Goal: Information Seeking & Learning: Learn about a topic

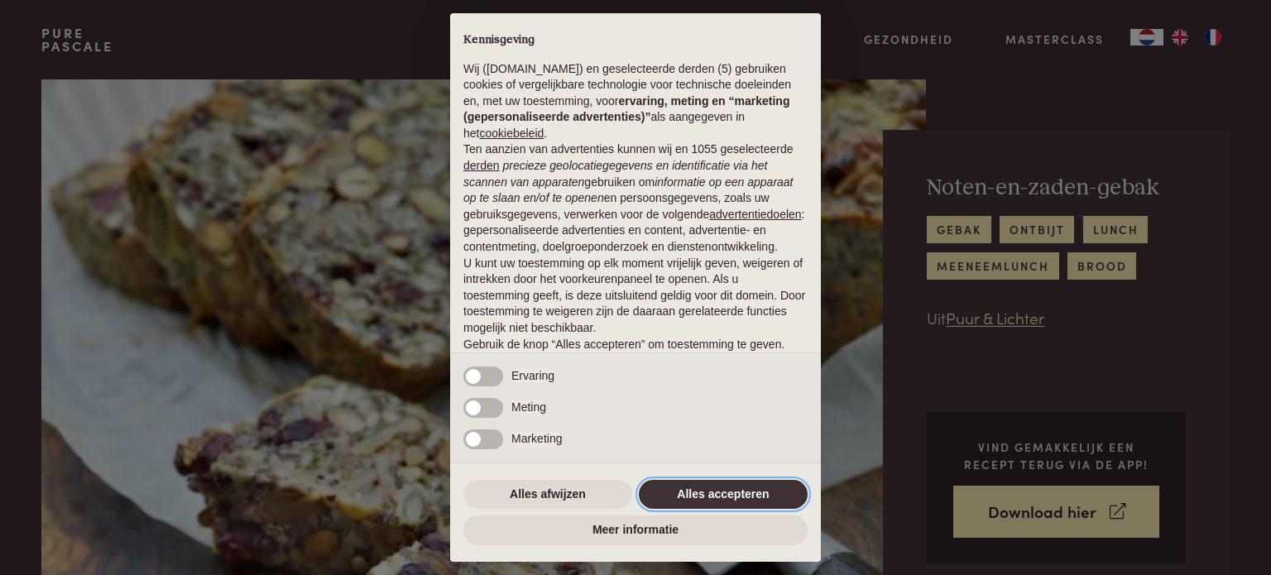
click at [701, 493] on button "Alles accepteren" at bounding box center [723, 495] width 169 height 30
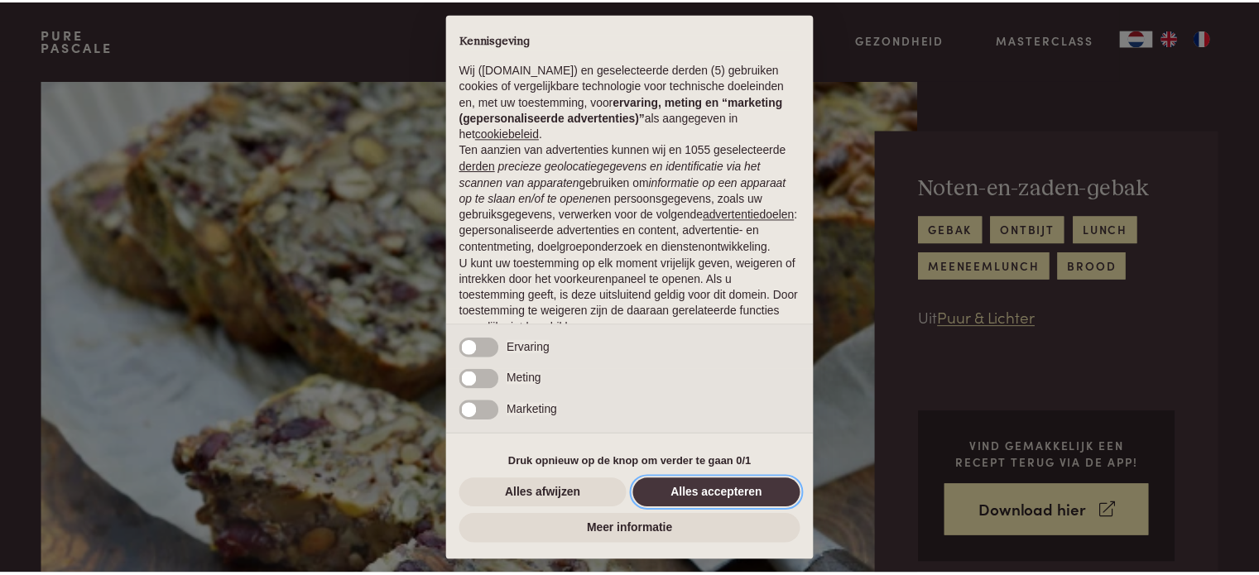
scroll to position [89, 0]
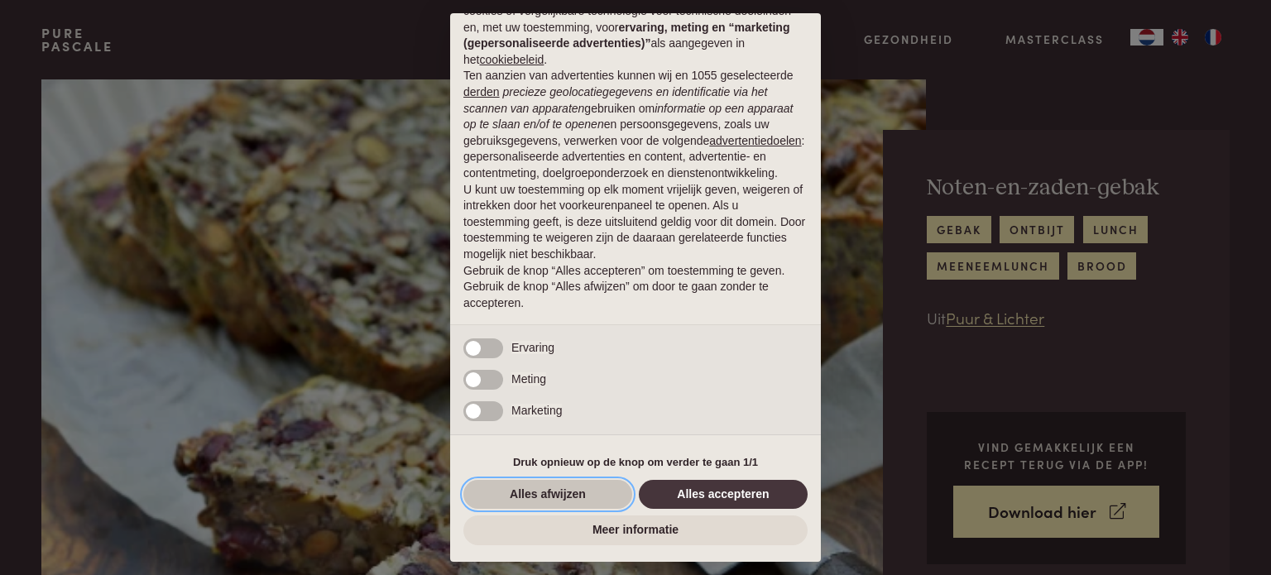
click at [510, 488] on button "Alles afwijzen" at bounding box center [548, 495] width 169 height 30
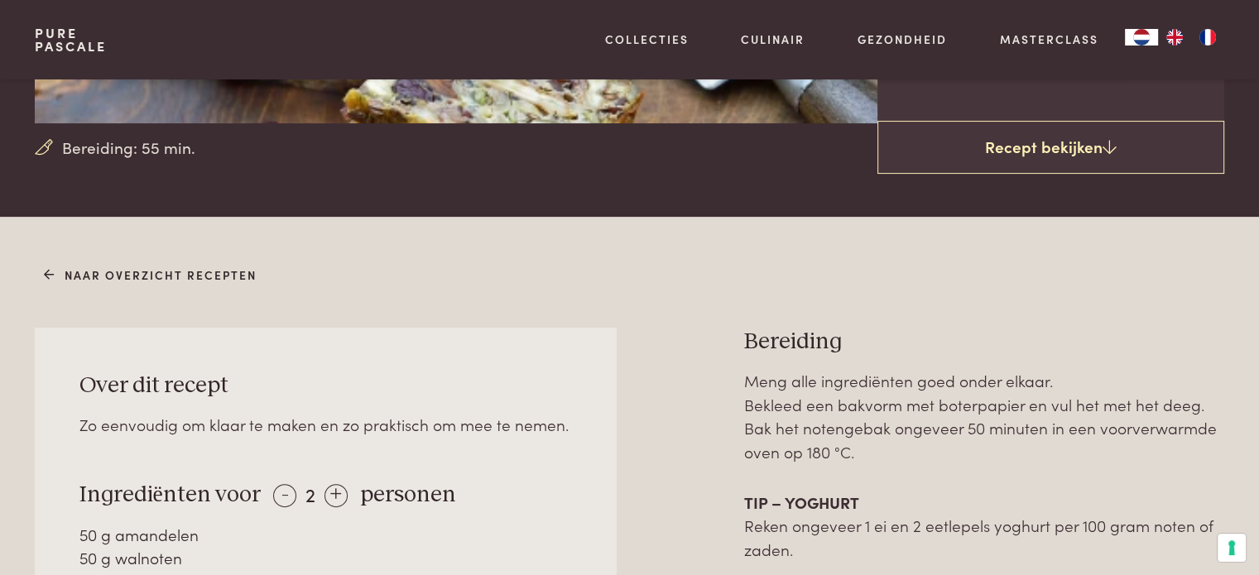
scroll to position [492, 0]
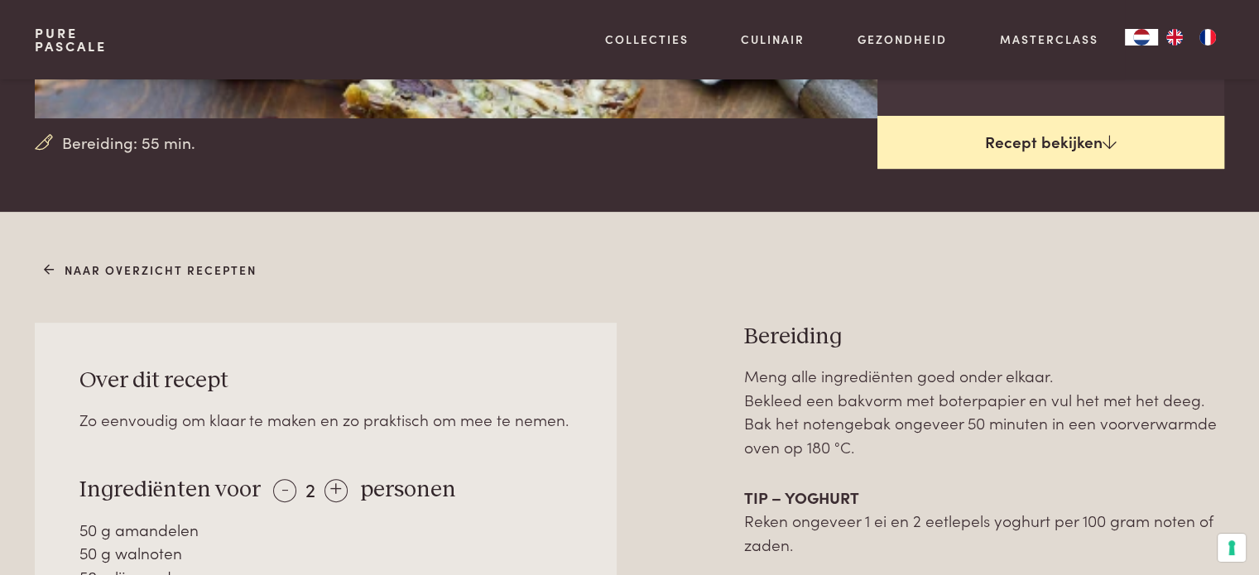
click at [1112, 130] on link "Recept bekijken" at bounding box center [1050, 142] width 347 height 53
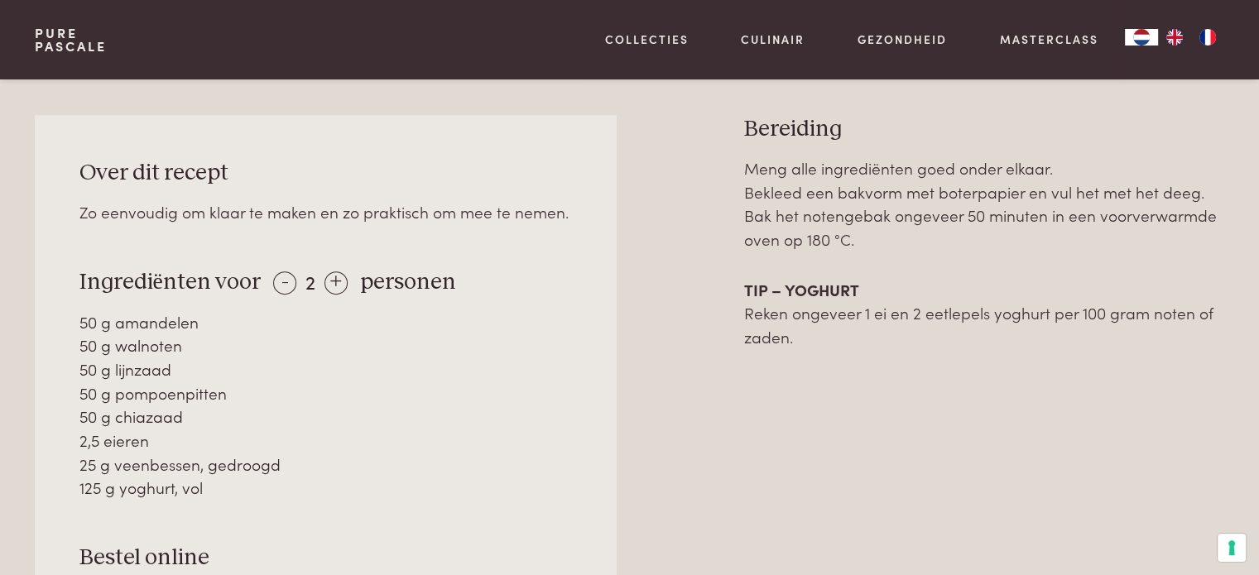
scroll to position [704, 0]
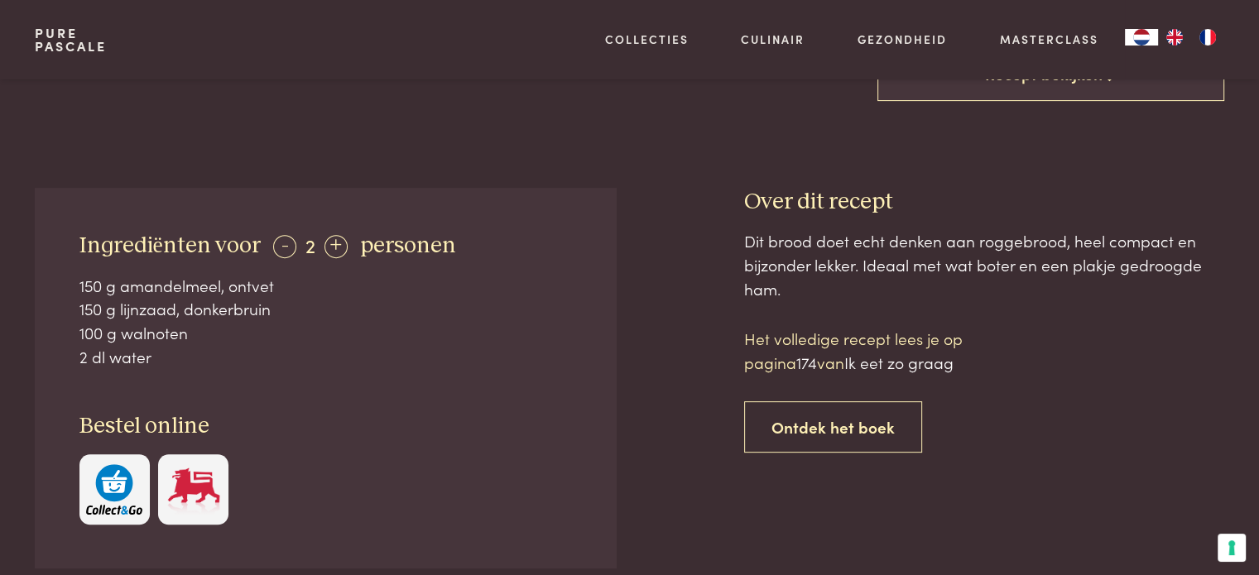
scroll to position [586, 0]
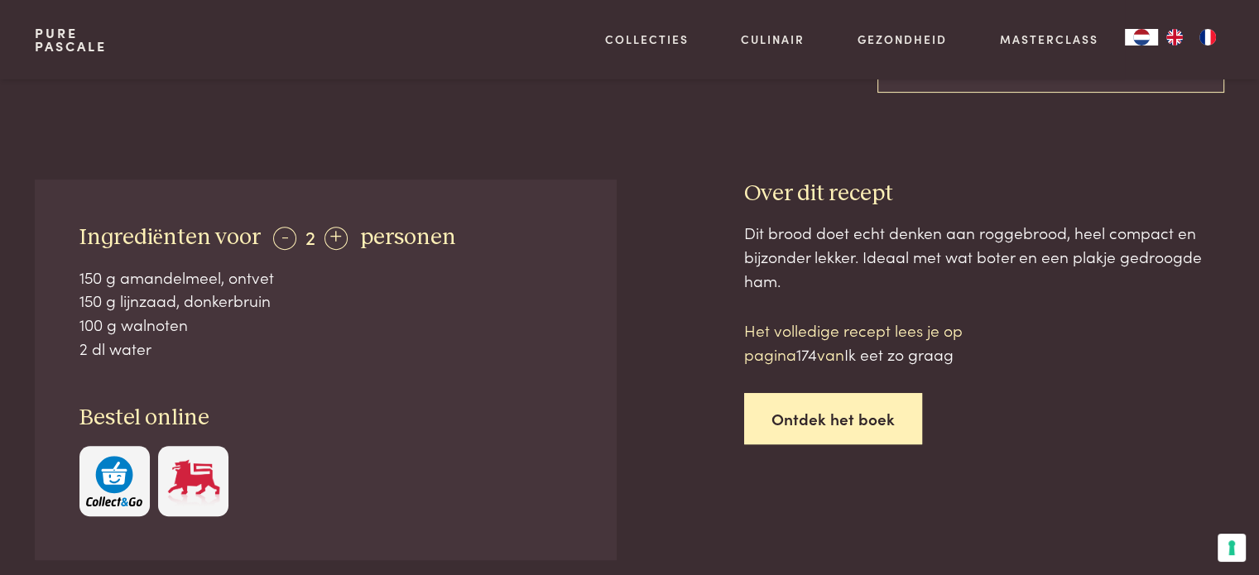
click at [877, 417] on link "Ontdek het boek" at bounding box center [833, 419] width 178 height 52
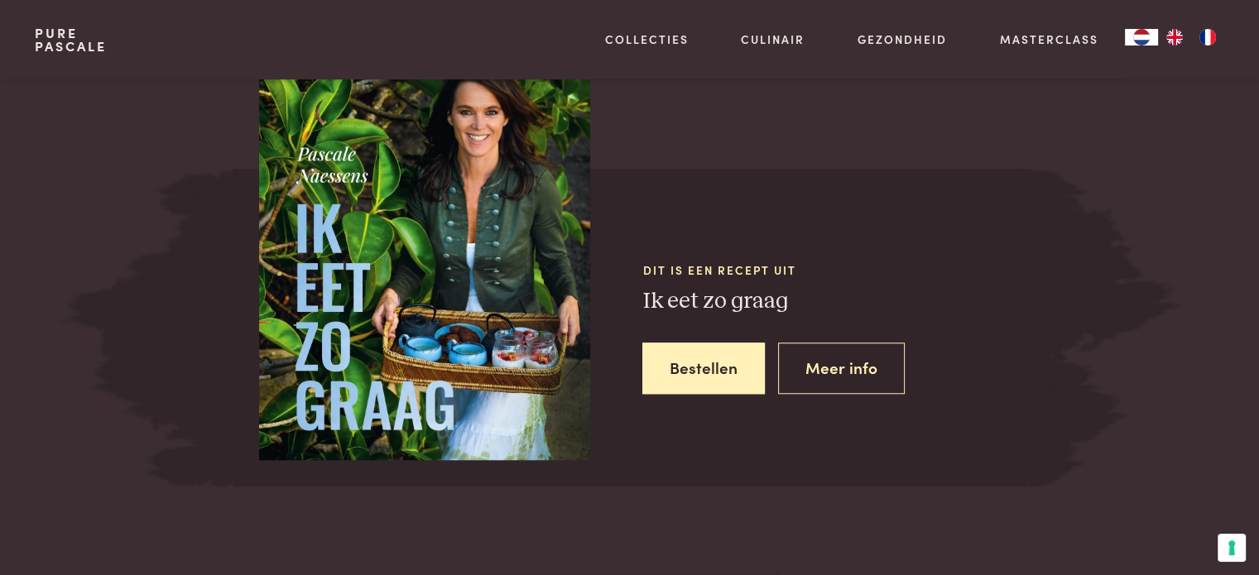
scroll to position [1432, 0]
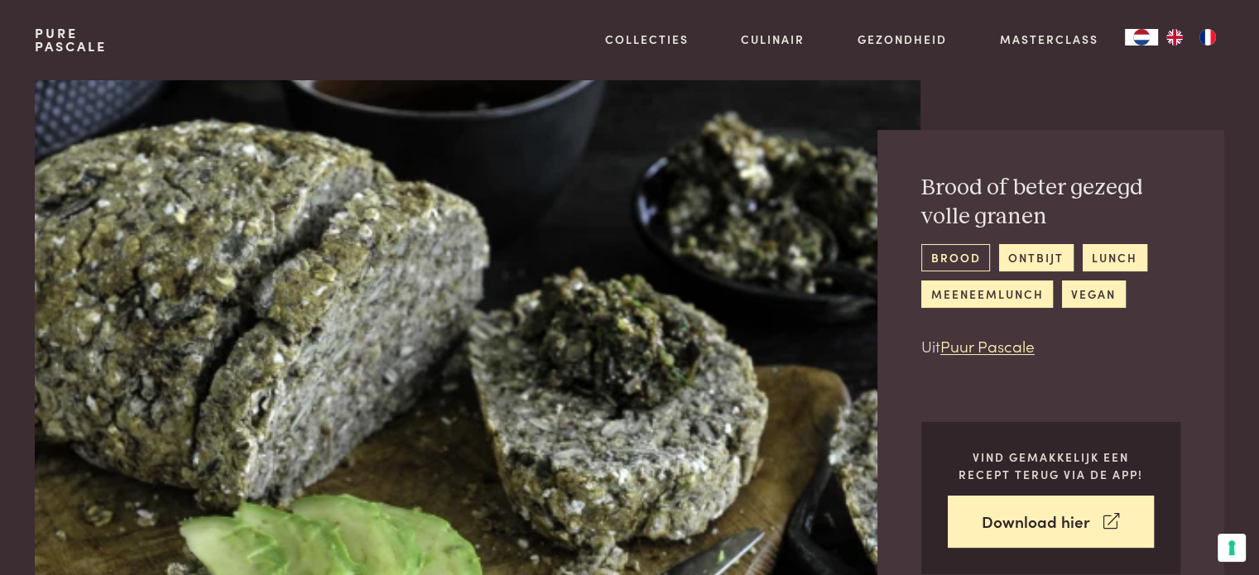
click at [975, 246] on link "brood" at bounding box center [955, 257] width 69 height 27
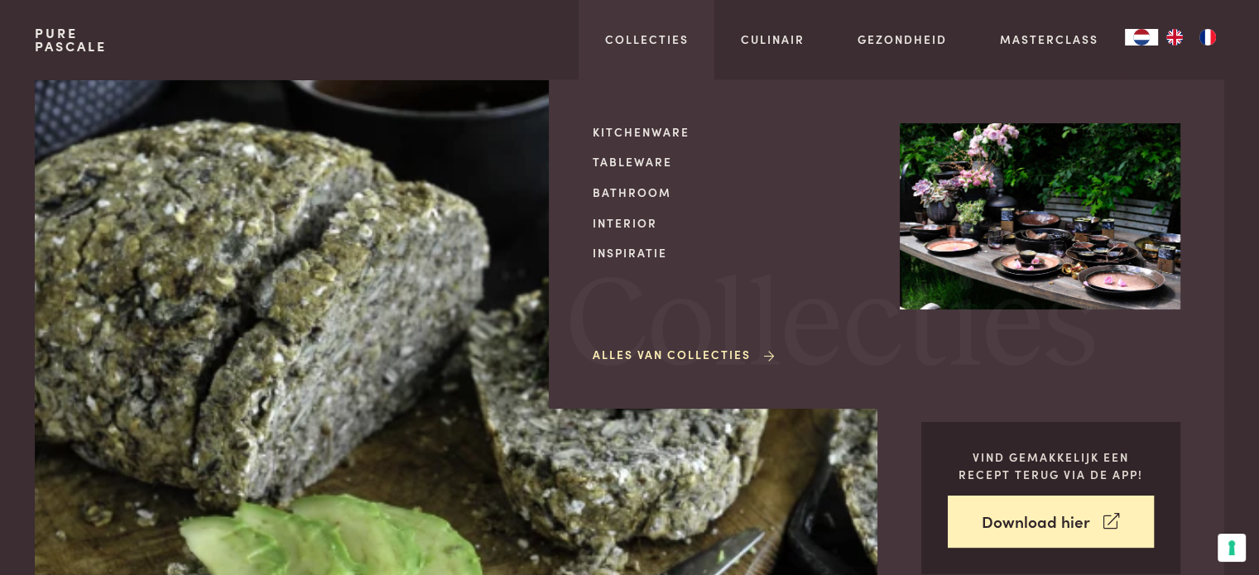
click at [650, 57] on div "Collecties Kitchenware Tableware Bathroom Interior Inspiratie Alles van Collect…" at bounding box center [647, 39] width 137 height 79
